Goal: Register for event/course

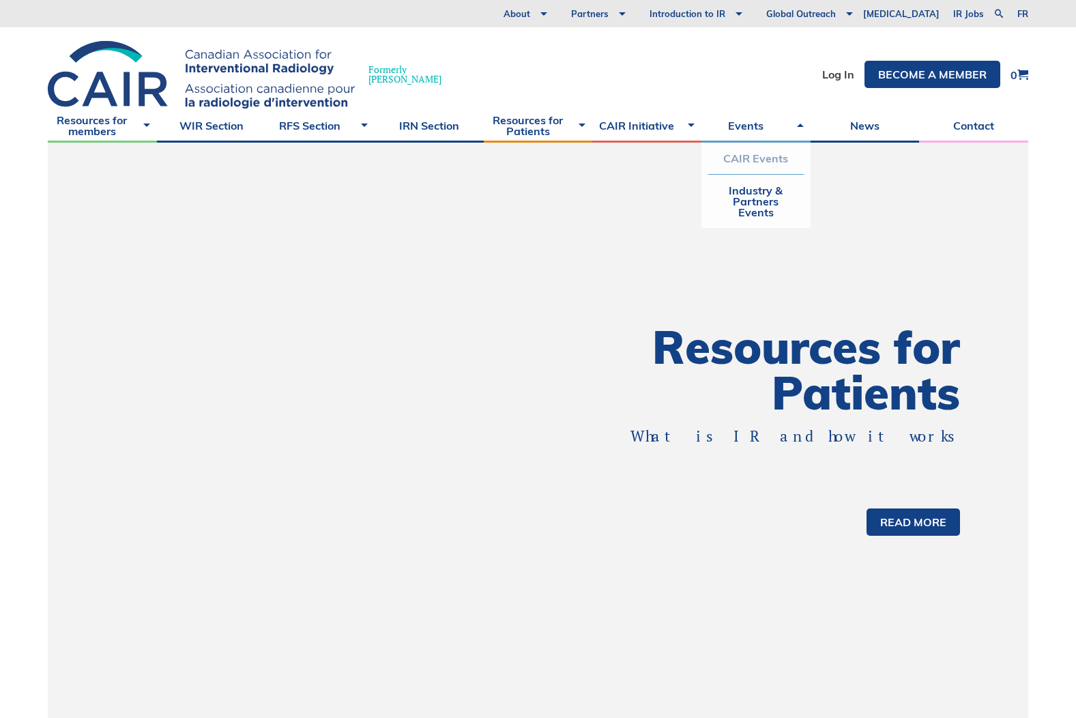
click at [768, 160] on link "CAIR Events" at bounding box center [756, 158] width 96 height 31
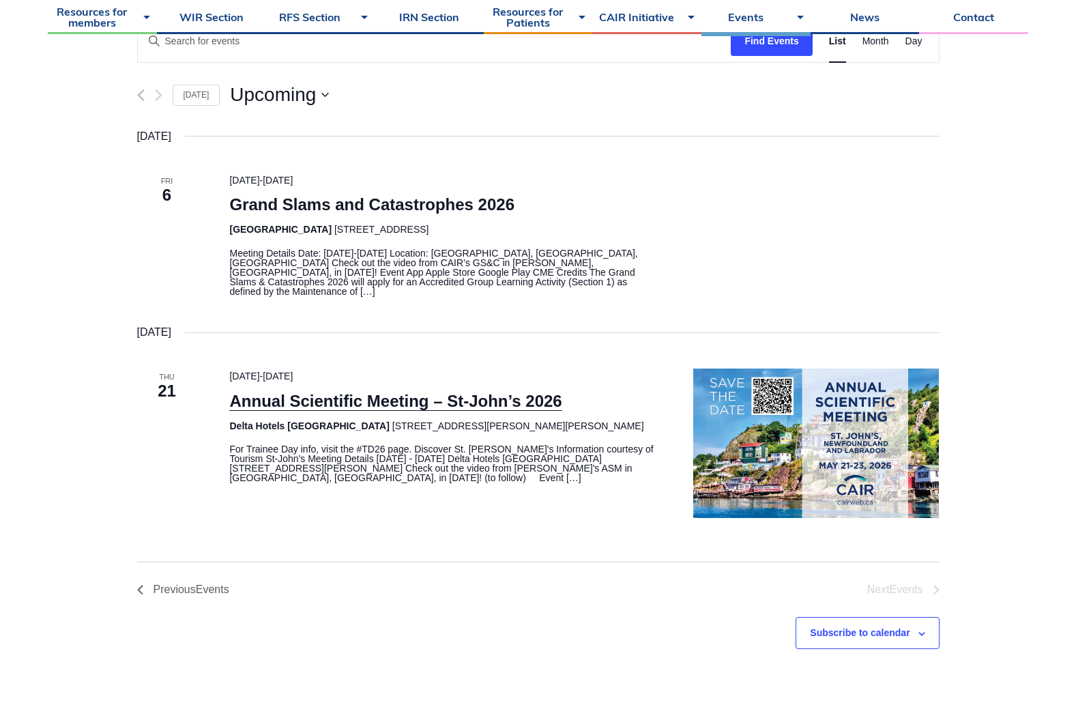
scroll to position [273, 0]
click at [439, 391] on link "Annual Scientific Meeting – St-John’s 2026" at bounding box center [395, 400] width 332 height 19
